Goal: Task Accomplishment & Management: Complete application form

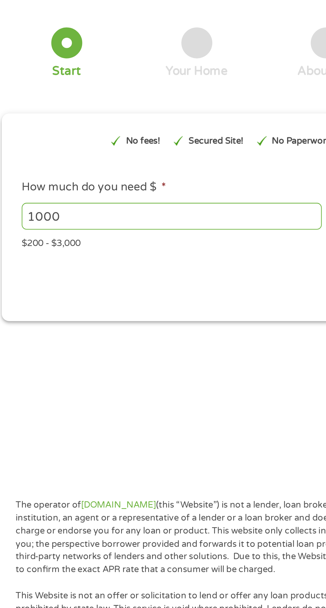
click at [48, 60] on div "1 Start" at bounding box center [37, 63] width 63 height 25
click at [42, 60] on div at bounding box center [37, 58] width 15 height 15
click at [68, 142] on input "1000" at bounding box center [88, 142] width 145 height 13
type input "1"
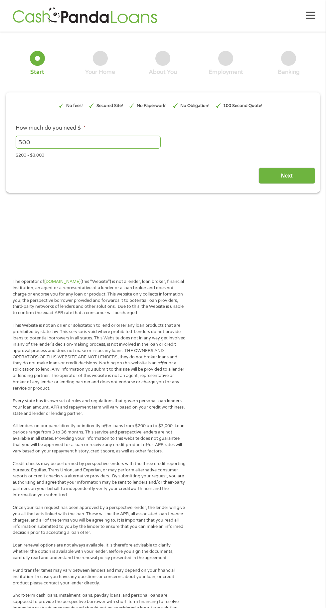
type input "500"
click at [261, 197] on section "1 Start 2 Your Home 3 About You 4 Employment 5 Banking 6 This field is hidden w…" at bounding box center [163, 122] width 326 height 170
click at [281, 176] on input "Next" at bounding box center [286, 175] width 57 height 16
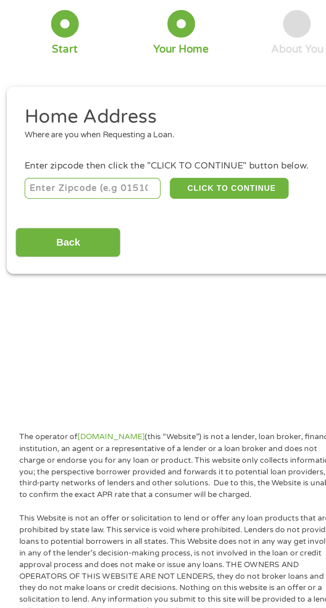
click at [55, 146] on input "number" at bounding box center [53, 143] width 74 height 11
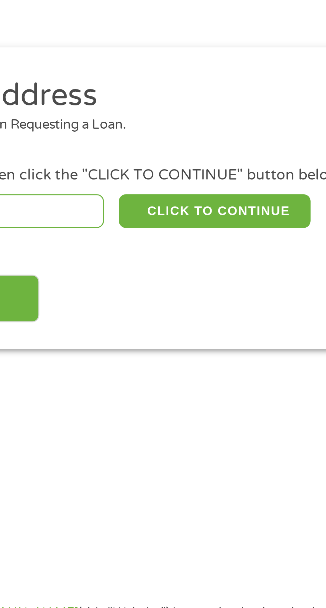
type input "92127"
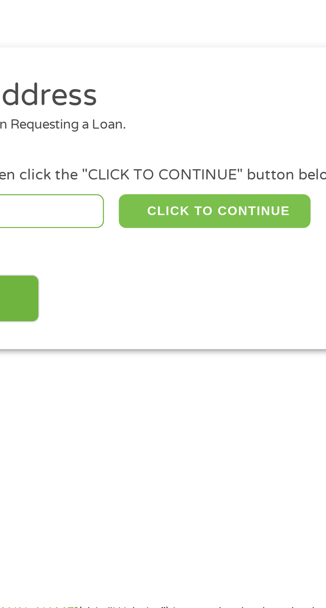
click at [139, 145] on button "CLICK TO CONTINUE" at bounding box center [126, 143] width 64 height 11
type input "92127"
type input "[GEOGRAPHIC_DATA]"
select select "[US_STATE]"
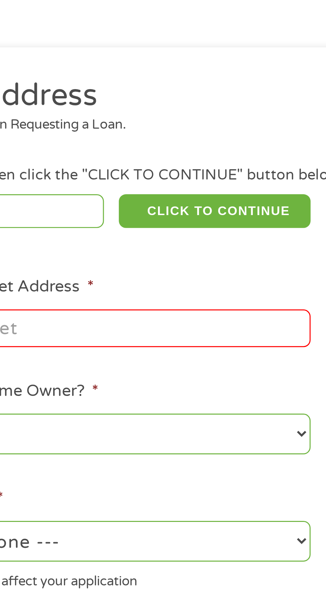
click at [127, 178] on input "Enter Your Street Address *" at bounding box center [87, 183] width 143 height 13
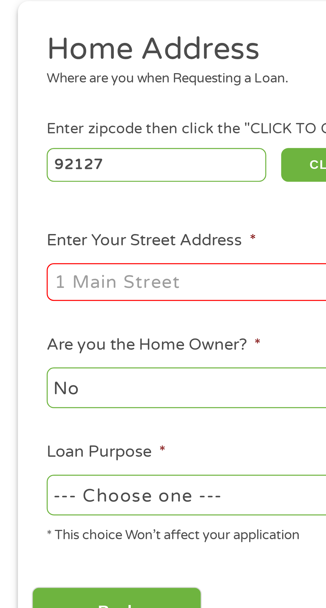
type input "[STREET_ADDRESS][PERSON_NAME]"
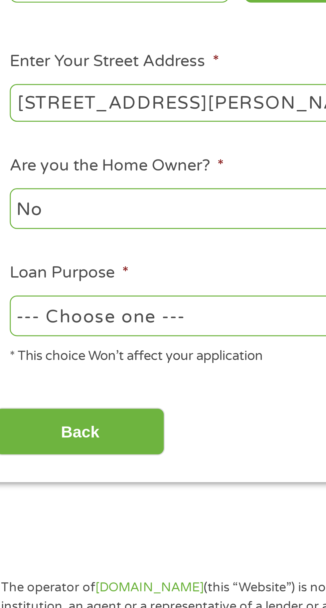
click at [75, 255] on select "--- Choose one --- Pay Bills Debt Consolidation Home Improvement Major Purchase…" at bounding box center [87, 254] width 143 height 14
select select "medicalexpenses"
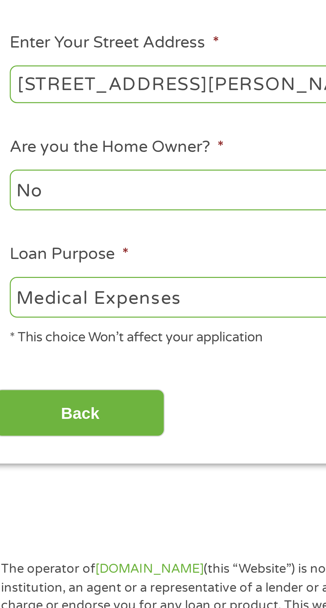
click at [53, 295] on input "Back" at bounding box center [39, 293] width 57 height 16
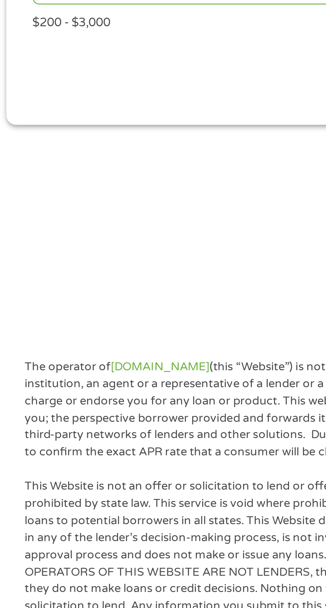
scroll to position [3, 3]
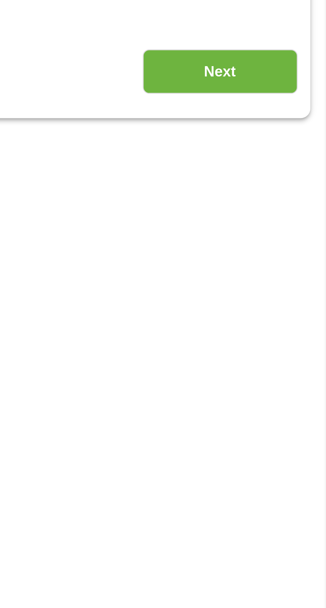
click at [290, 178] on input "Next" at bounding box center [286, 172] width 57 height 16
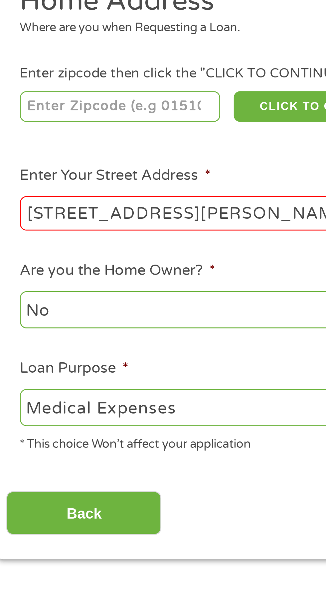
click at [62, 142] on input "number" at bounding box center [53, 143] width 74 height 11
type input "92127"
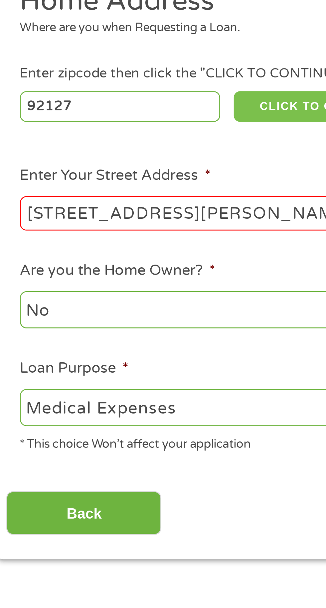
click at [116, 142] on button "CLICK TO CONTINUE" at bounding box center [126, 143] width 64 height 11
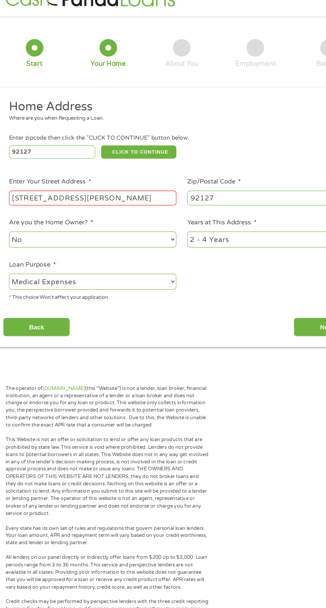
scroll to position [0, 0]
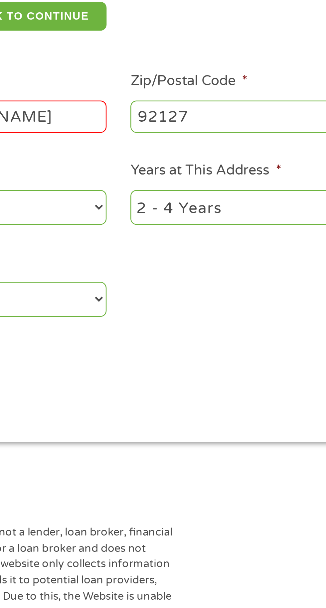
click at [211, 224] on select "1 Year or less 1 - 2 Years 2 - 4 Years Over 4 Years" at bounding box center [238, 222] width 143 height 14
select select "24months"
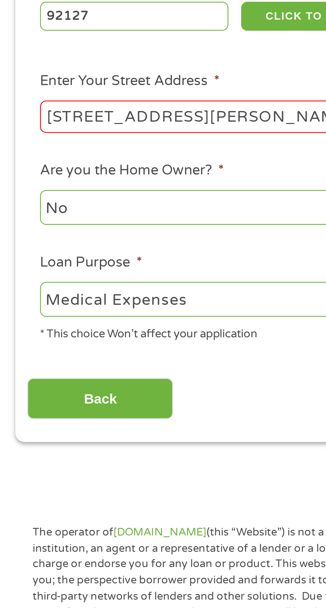
click at [53, 297] on input "Back" at bounding box center [39, 296] width 57 height 16
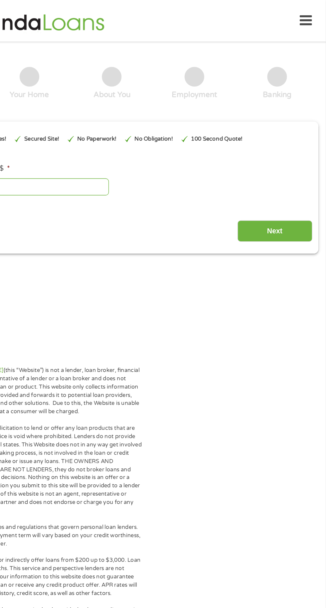
click at [292, 184] on input "Next" at bounding box center [286, 175] width 57 height 16
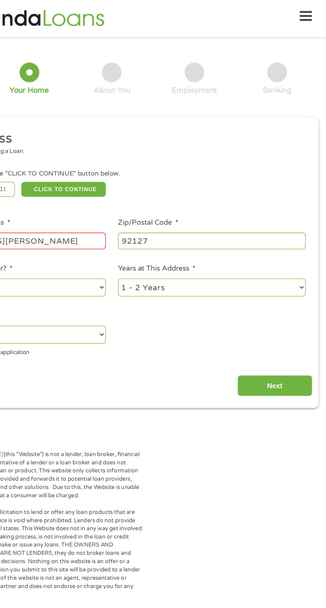
scroll to position [3, 0]
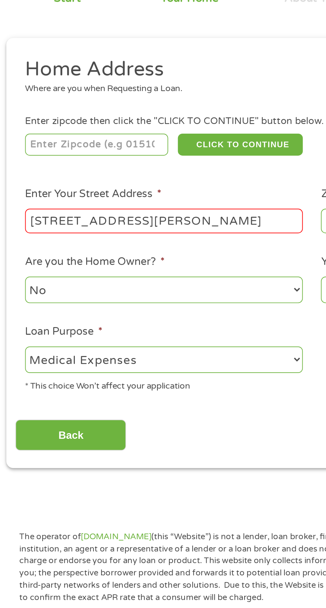
click at [76, 145] on input "number" at bounding box center [53, 143] width 74 height 11
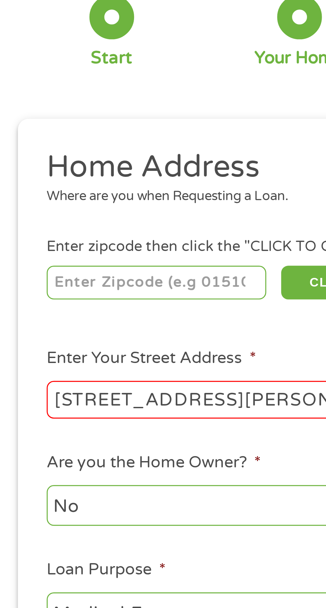
type input "92127"
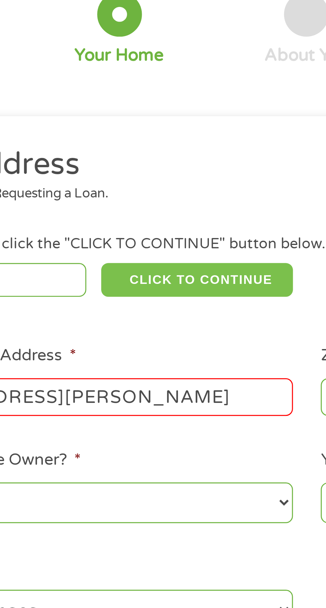
click at [130, 145] on button "CLICK TO CONTINUE" at bounding box center [126, 143] width 64 height 11
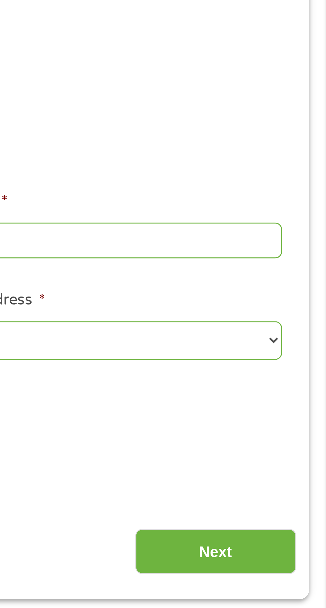
click at [290, 298] on input "Next" at bounding box center [286, 293] width 57 height 16
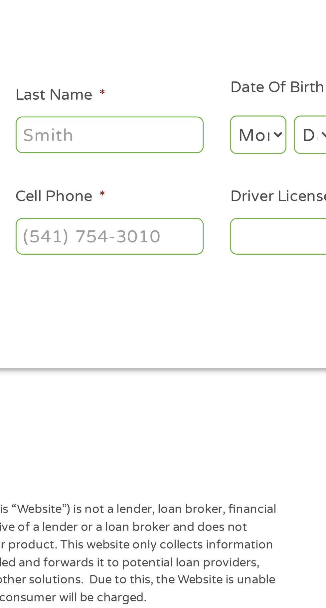
scroll to position [3, 3]
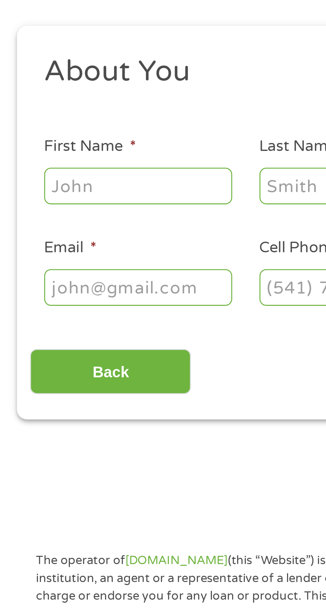
click at [37, 148] on input "First Name *" at bounding box center [49, 145] width 66 height 13
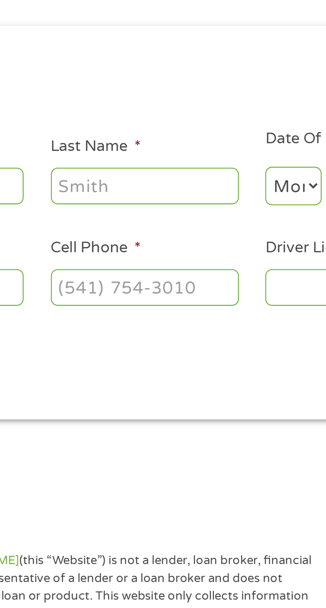
type input "[PERSON_NAME]"
click at [124, 148] on input "Last Name *" at bounding box center [125, 145] width 66 height 13
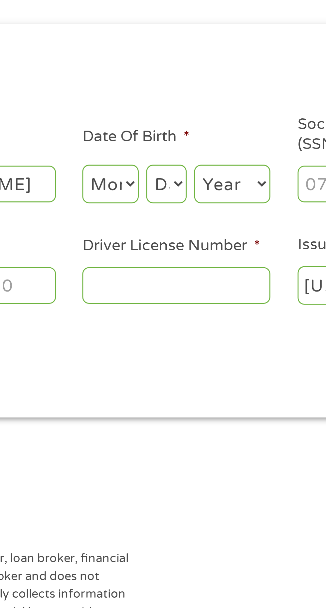
type input "[PERSON_NAME]"
click at [181, 145] on select "Month 1 2 3 4 5 6 7 8 9 10 11 12" at bounding box center [177, 146] width 20 height 14
select select "4"
click at [200, 147] on select "Day 1 2 3 4 5 6 7 8 9 10 11 12 13 14 15 16 17 18 19 20 21 22 23 24 25 26 27 28 …" at bounding box center [197, 146] width 14 height 14
select select "1"
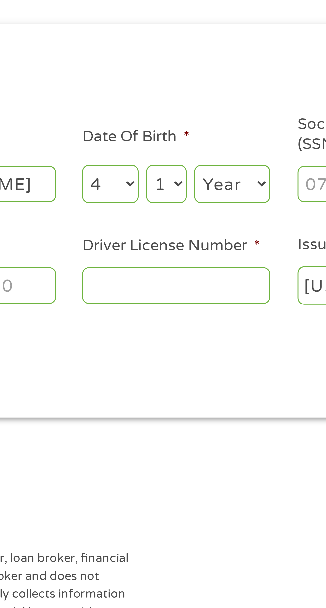
click at [224, 143] on select "Year [DATE] 2006 2005 2004 2003 2002 2001 2000 1999 1998 1997 1996 1995 1994 19…" at bounding box center [220, 146] width 27 height 14
select select "1947"
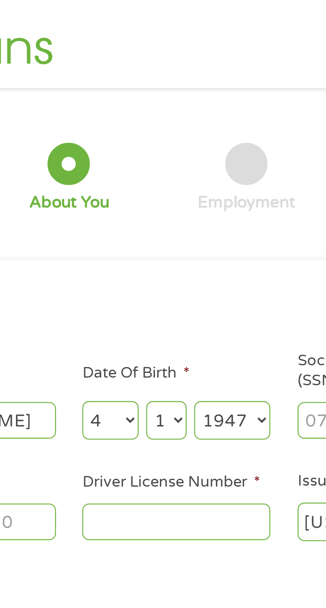
scroll to position [0, 0]
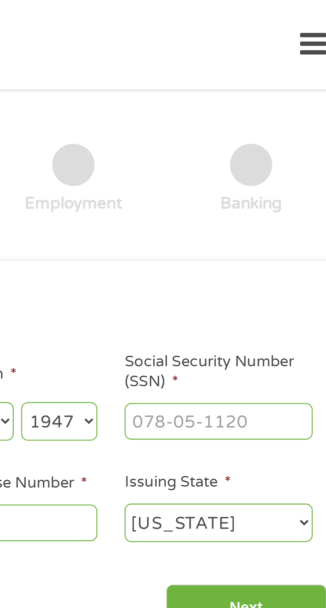
click at [303, 149] on input "Social Security Number (SSN) *" at bounding box center [277, 149] width 66 height 13
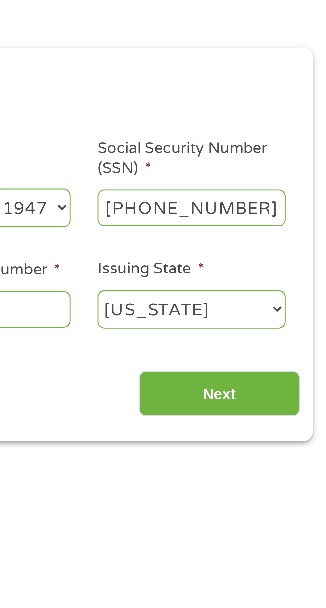
type input "318-40-0442"
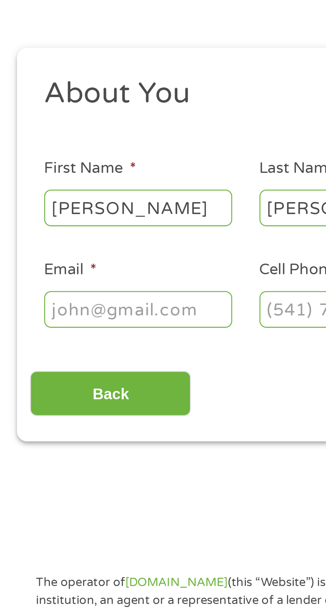
click at [33, 188] on input "Email *" at bounding box center [49, 184] width 66 height 13
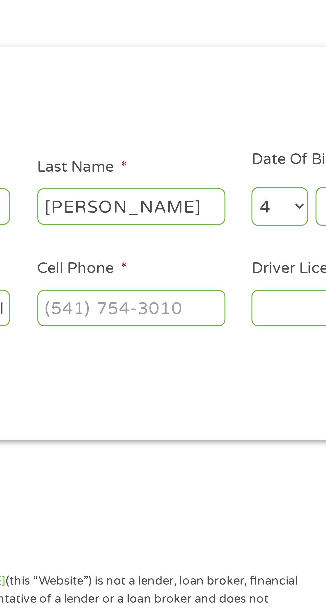
scroll to position [0, 42]
type input "[EMAIL_ADDRESS][DOMAIN_NAME] 19"
click at [109, 183] on input "Cell Phone *" at bounding box center [125, 184] width 66 height 13
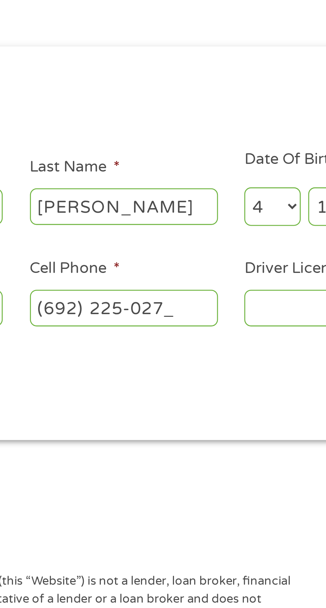
type input "[PHONE_NUMBER]"
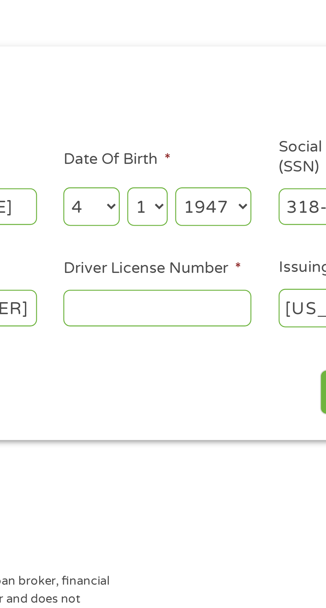
click at [179, 188] on input "Driver License Number *" at bounding box center [200, 184] width 66 height 13
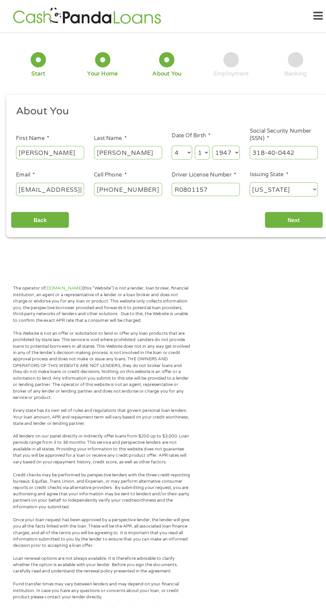
type input "R0801157"
click at [295, 214] on input "Next" at bounding box center [286, 215] width 57 height 16
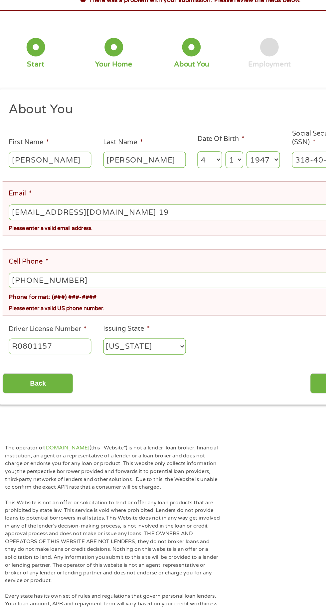
scroll to position [3, 3]
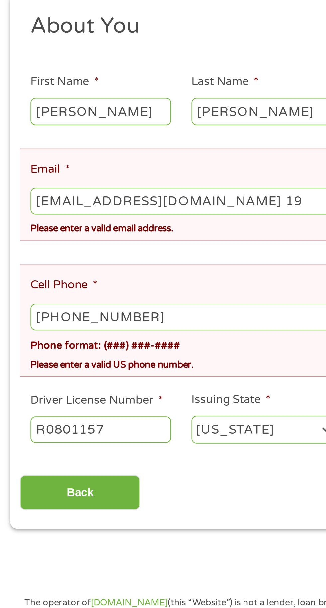
click at [128, 211] on input "[EMAIL_ADDRESS][DOMAIN_NAME] 19" at bounding box center [163, 213] width 294 height 13
type input "[EMAIL_ADDRESS][DOMAIN_NAME]"
click at [64, 247] on li "Cell Phone * [PHONE_NUMBER] Phone format: (###) ###-#### Please enter a valid U…" at bounding box center [160, 269] width 299 height 53
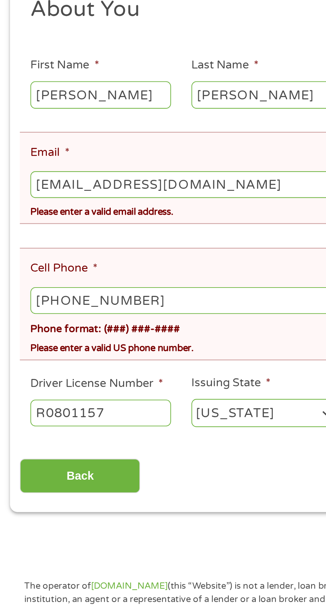
click at [81, 261] on input "[PHONE_NUMBER]" at bounding box center [163, 267] width 294 height 13
type input "[PHONE_NUMBER]"
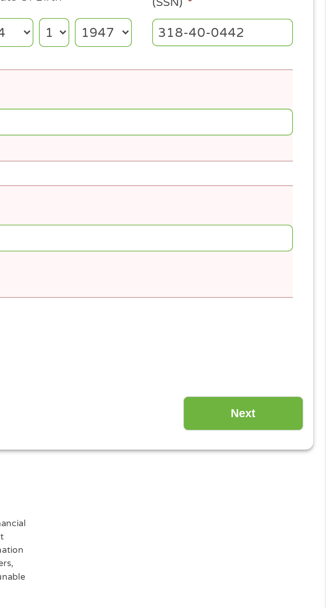
scroll to position [3, 0]
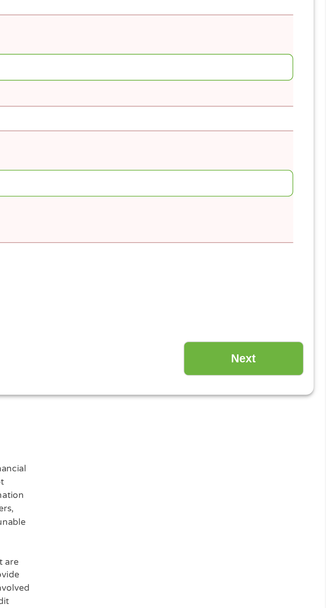
click at [289, 349] on input "Next" at bounding box center [286, 351] width 57 height 16
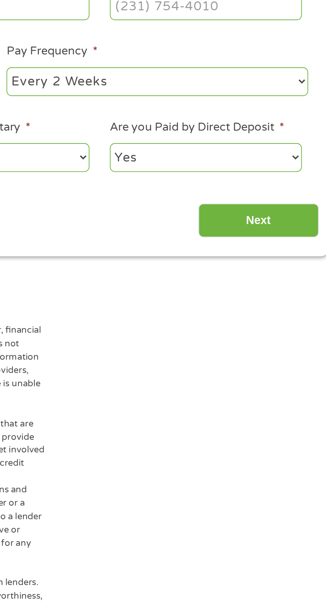
scroll to position [3, 3]
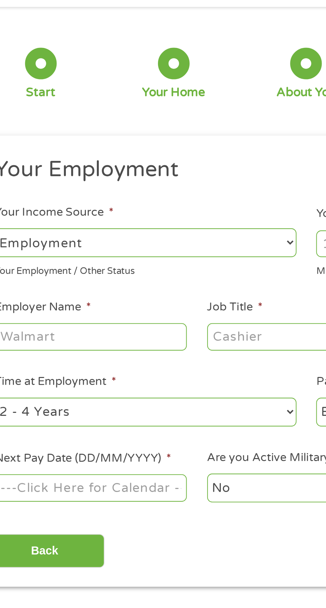
click at [65, 146] on select "--- Choose one --- Employment [DEMOGRAPHIC_DATA] Benefits" at bounding box center [87, 140] width 143 height 14
select select "benefits"
type input "Other"
type input "[PHONE_NUMBER]"
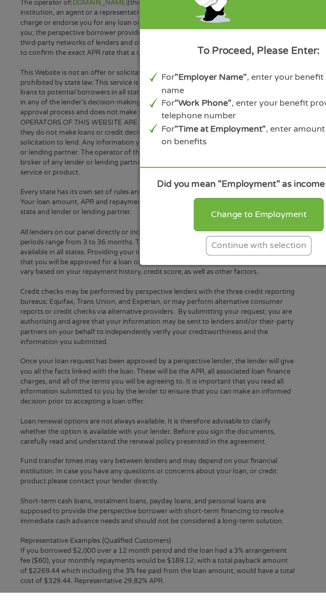
scroll to position [124, 0]
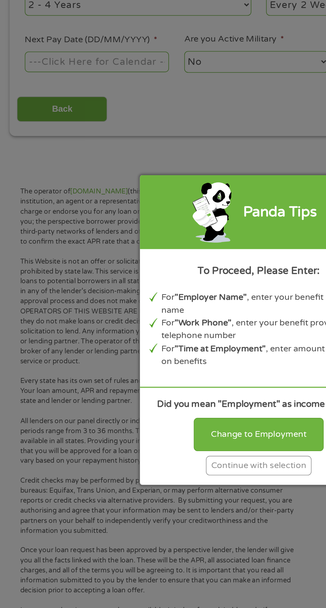
click at [184, 390] on div "Continue with selection" at bounding box center [163, 389] width 66 height 12
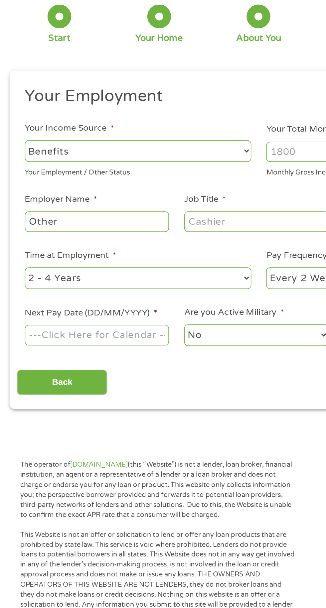
scroll to position [48, 0]
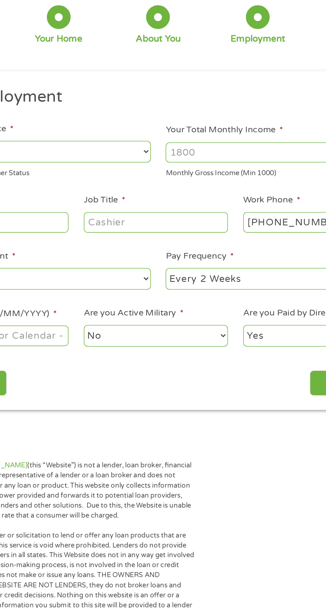
click at [221, 97] on input "Your Total Monthly Income *" at bounding box center [238, 96] width 143 height 13
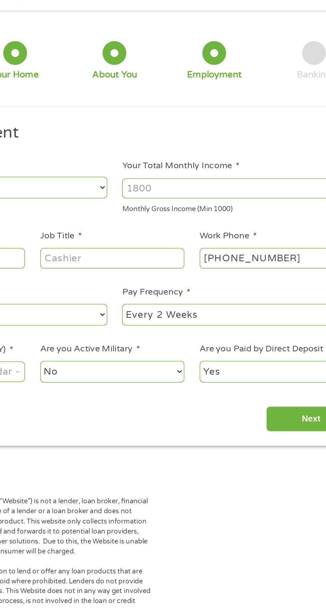
scroll to position [12, 0]
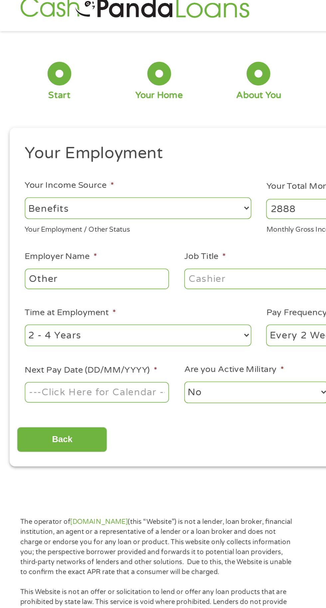
type input "2888"
click at [56, 178] on input "Other" at bounding box center [61, 175] width 91 height 13
type input "O"
click at [61, 175] on input "Employer Name *" at bounding box center [61, 175] width 91 height 13
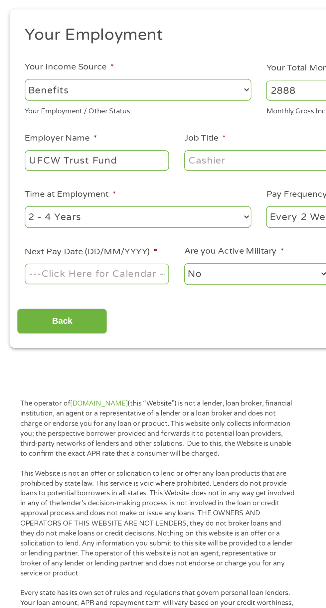
type input "UFCW Trust Fund"
click at [72, 209] on select "--- Choose one --- 1 Year or less 1 - 2 Years 2 - 4 Years Over 4 Years" at bounding box center [87, 211] width 143 height 14
select select "60months"
click at [86, 251] on body "Home Get Loan Offer How it works FAQs Blog Cash Loans Quick Loans Online Loans …" at bounding box center [163, 495] width 326 height 1014
click at [80, 248] on input "Next Pay Date (DD/MM/YYYY) *" at bounding box center [61, 247] width 91 height 13
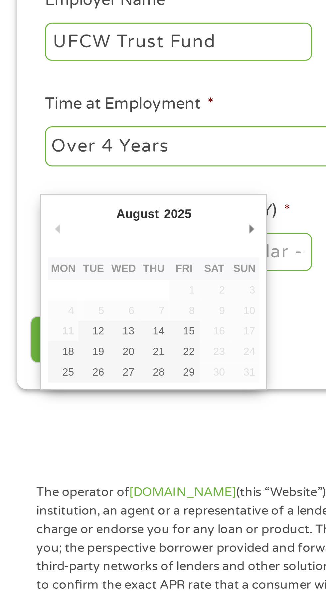
type input "[DATE]"
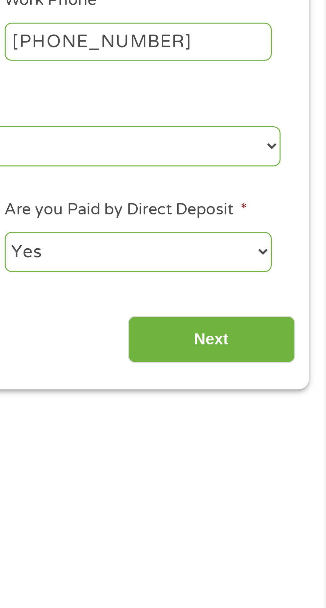
click at [294, 277] on input "Next" at bounding box center [286, 277] width 57 height 16
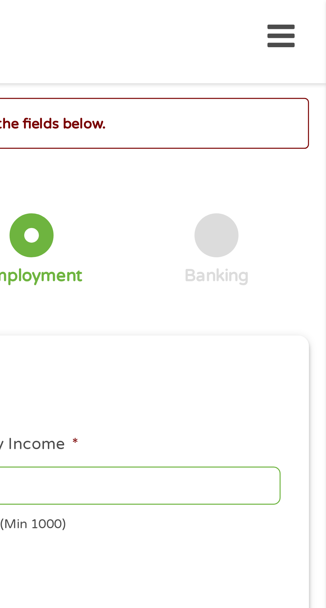
scroll to position [3, 0]
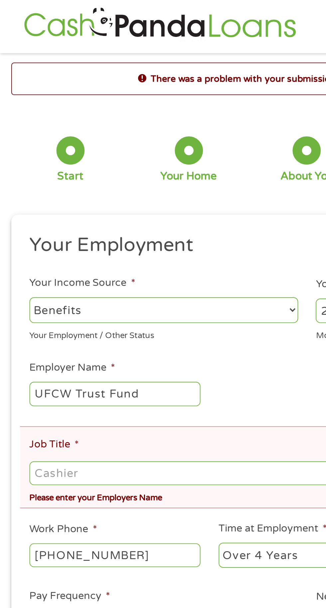
click at [65, 249] on input "Job Title *" at bounding box center [163, 251] width 294 height 13
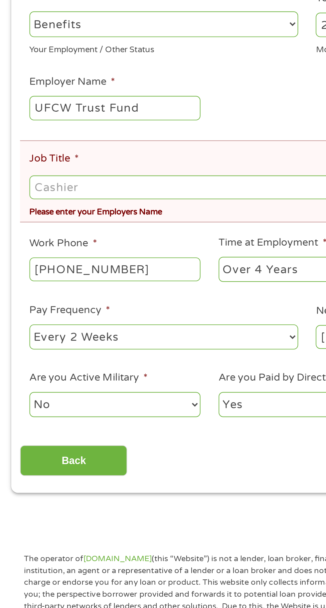
click at [45, 251] on input "Job Title *" at bounding box center [163, 251] width 294 height 13
click at [37, 255] on input "Job Title *" at bounding box center [163, 251] width 294 height 13
click at [65, 249] on input "Job Title *" at bounding box center [163, 251] width 294 height 13
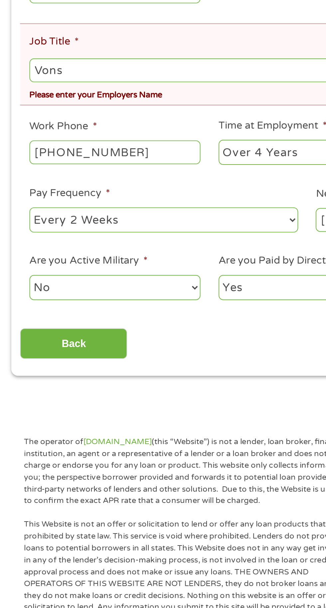
type input "Vons"
click at [84, 295] on input "[PHONE_NUMBER]" at bounding box center [61, 294] width 91 height 13
type input "(714) ___-____"
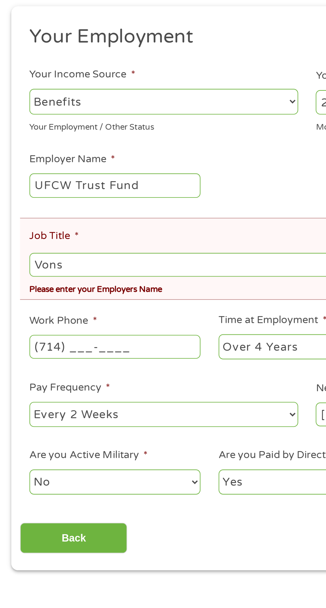
scroll to position [5, 0]
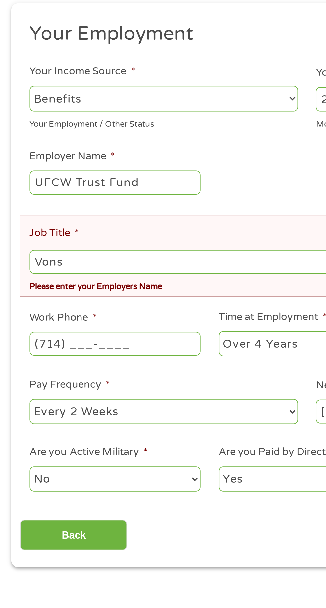
click at [41, 235] on span "*" at bounding box center [41, 234] width 2 height 7
click at [41, 243] on input "Vons" at bounding box center [163, 249] width 294 height 13
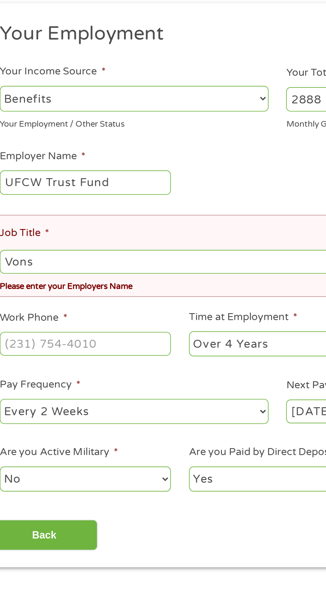
click at [47, 254] on input "Vons" at bounding box center [163, 249] width 294 height 13
type input "V"
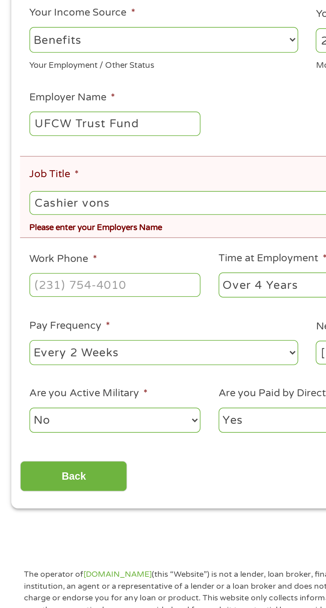
type input "Cashier vons"
click at [85, 294] on input "Work Phone *" at bounding box center [61, 293] width 91 height 13
type input "[PHONE_NUMBER]"
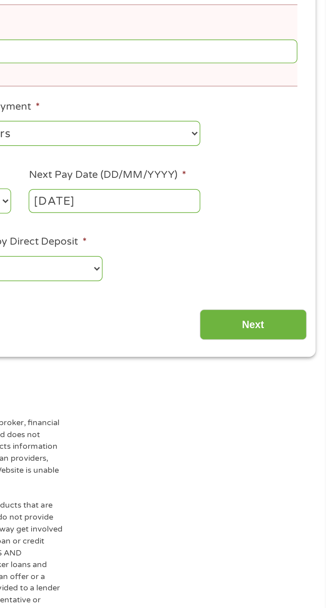
click at [289, 399] on input "Next" at bounding box center [286, 394] width 57 height 16
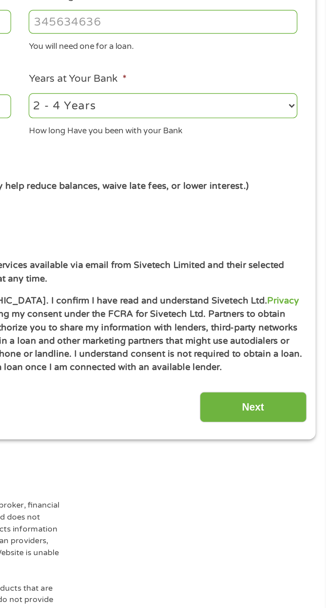
scroll to position [3, 3]
click at [296, 442] on input "Next" at bounding box center [286, 438] width 57 height 16
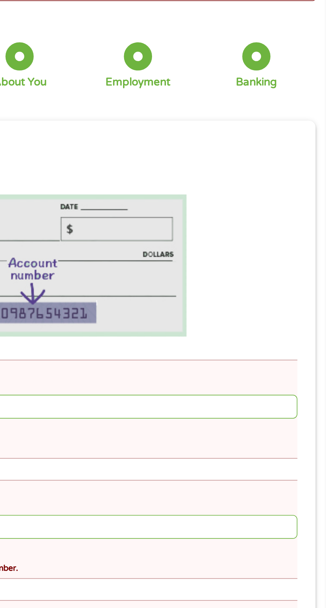
scroll to position [3, 0]
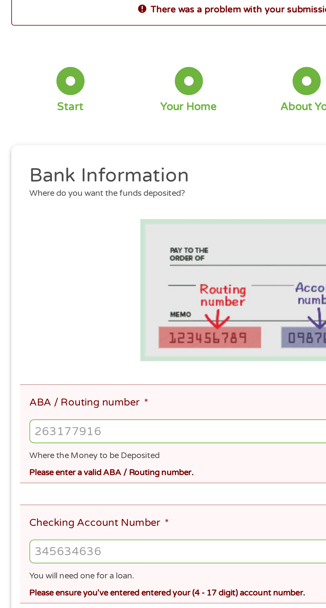
click at [57, 267] on input "ABA / Routing number *" at bounding box center [163, 265] width 294 height 13
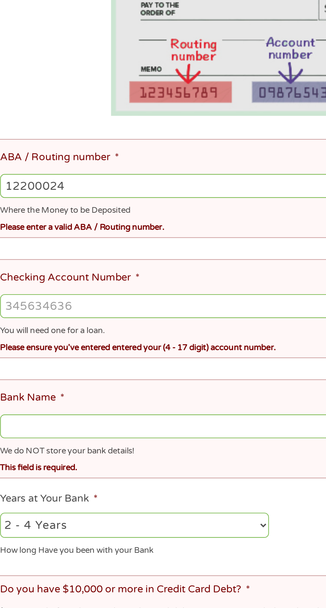
type input "122000247"
type input "[PERSON_NAME] FARGO BANK NA"
type input "122000247"
click at [36, 296] on ul "Bank Information Where do you want the funds deposited? ABA / Routing number * …" at bounding box center [163, 375] width 304 height 503
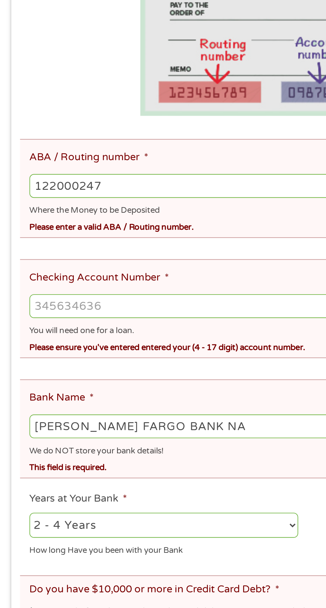
click at [90, 300] on ul "Bank Information Where do you want the funds deposited? ABA / Routing number * …" at bounding box center [163, 375] width 304 height 503
click at [53, 295] on ul "Bank Information Where do you want the funds deposited? ABA / Routing number * …" at bounding box center [163, 375] width 304 height 503
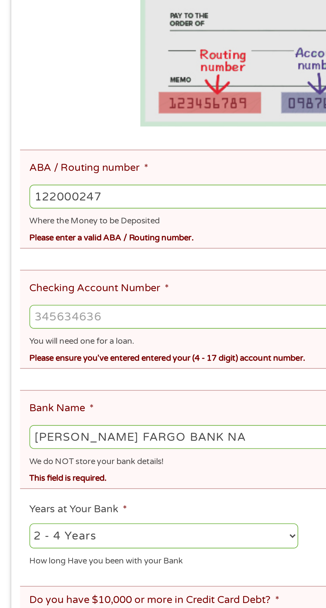
click at [67, 327] on input "Checking Account Number *" at bounding box center [163, 329] width 294 height 13
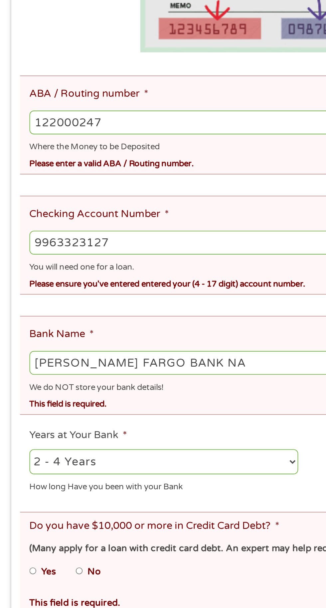
type input "9963323127"
click at [71, 264] on input "122000247" at bounding box center [163, 265] width 294 height 13
type input "1"
click at [35, 295] on ul "Bank Information Where do you want the funds deposited? ABA / Routing number * …" at bounding box center [163, 375] width 304 height 503
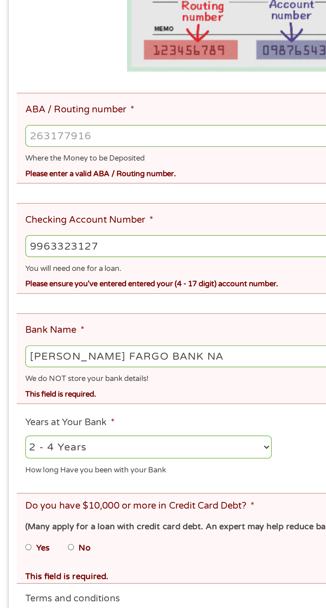
click at [152, 259] on input "ABA / Routing number *" at bounding box center [163, 265] width 294 height 13
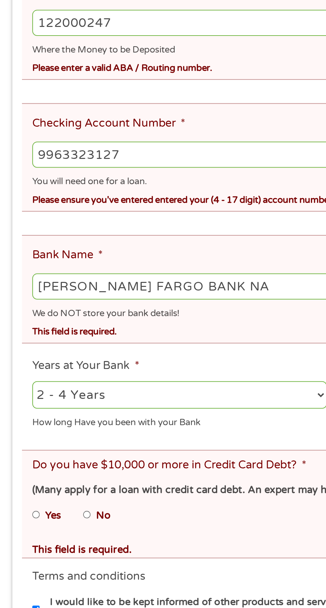
type input "122000247"
click at [73, 278] on input "9963323127" at bounding box center [163, 279] width 294 height 13
type input "9963323127"
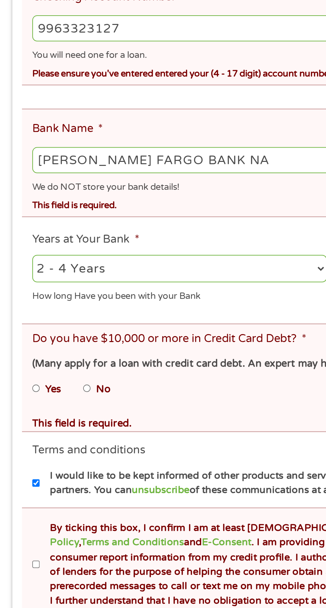
click at [80, 389] on select "2 - 4 Years 6 - 12 Months 1 - 2 Years Over 4 Years" at bounding box center [87, 396] width 143 height 14
select select "60months"
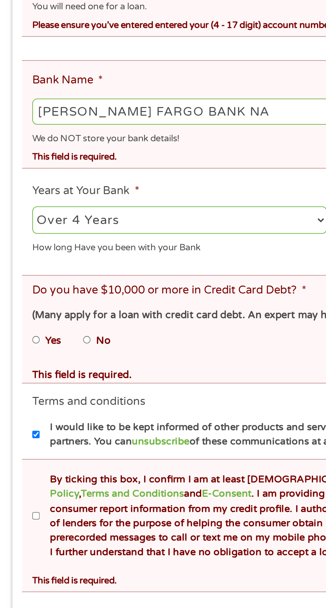
click at [42, 448] on input "No" at bounding box center [42, 453] width 4 height 11
radio input "true"
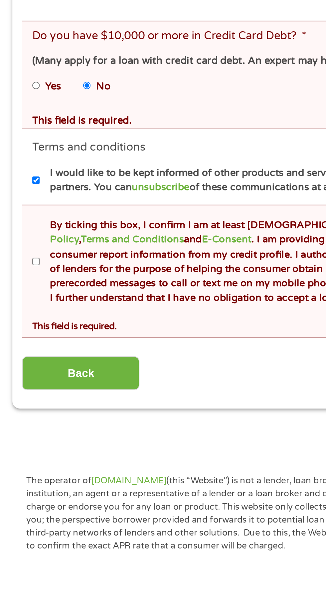
scroll to position [127, 0]
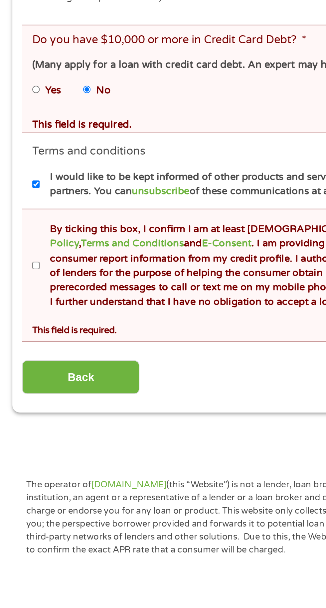
click at [21, 458] on label "By ticking this box, I confirm I am at least [DEMOGRAPHIC_DATA]. I confirm I ha…" at bounding box center [165, 465] width 293 height 43
click at [20, 460] on input "By ticking this box, I confirm I am at least [DEMOGRAPHIC_DATA]. I confirm I ha…" at bounding box center [18, 465] width 4 height 11
checkbox input "true"
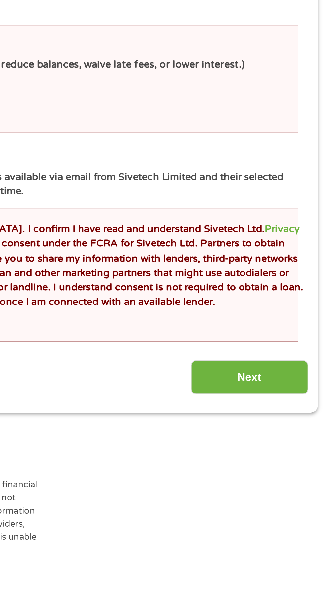
click at [297, 512] on input "Next" at bounding box center [286, 520] width 57 height 16
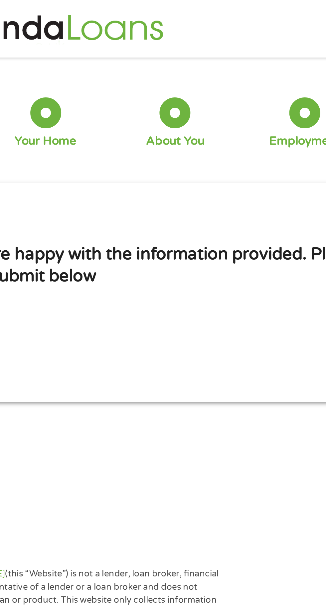
scroll to position [0, 0]
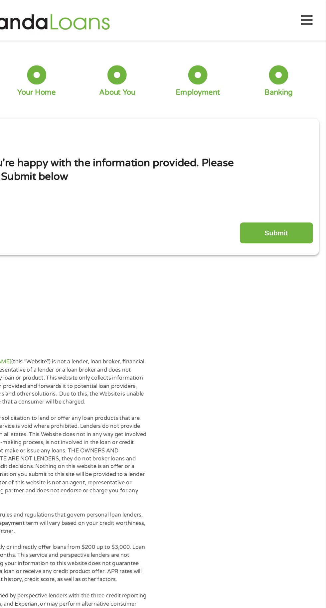
click at [293, 187] on input "Submit" at bounding box center [286, 181] width 57 height 16
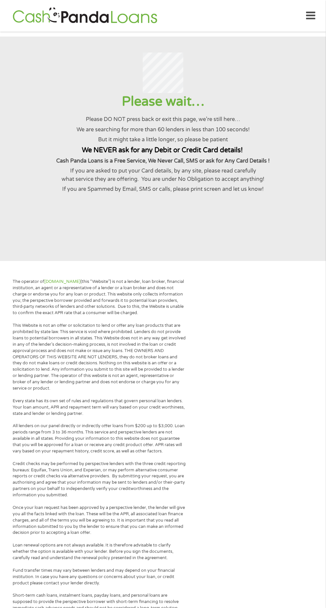
click at [291, 93] on div at bounding box center [162, 72] width 309 height 41
